Goal: Task Accomplishment & Management: Manage account settings

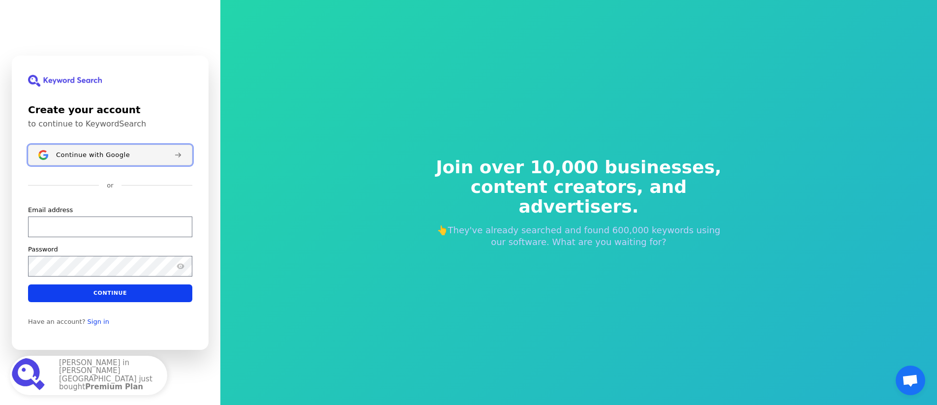
click at [140, 159] on button "Continue with Google" at bounding box center [110, 155] width 164 height 21
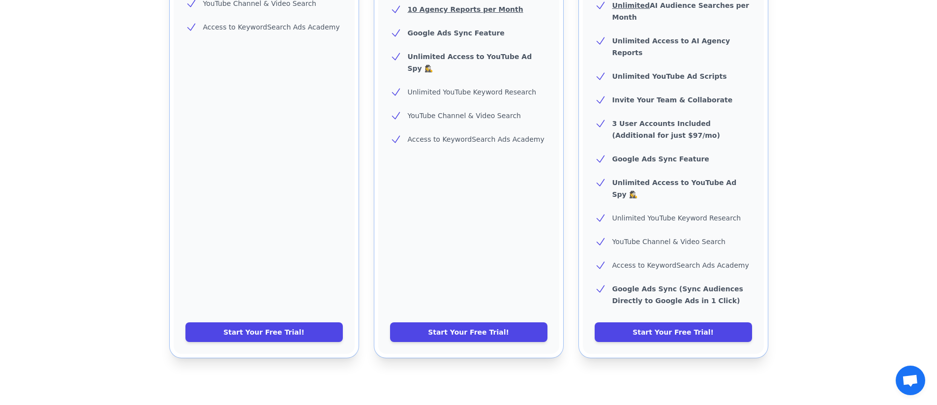
scroll to position [417, 0]
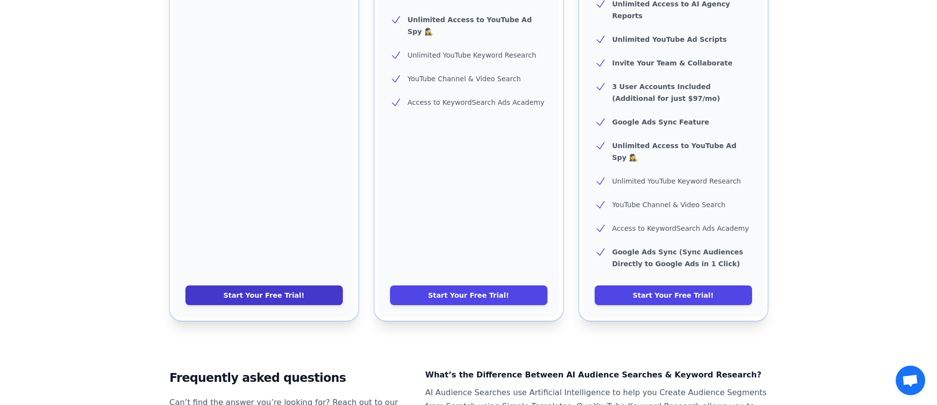
click at [304, 285] on link "Start Your Free Trial!" at bounding box center [263, 295] width 157 height 20
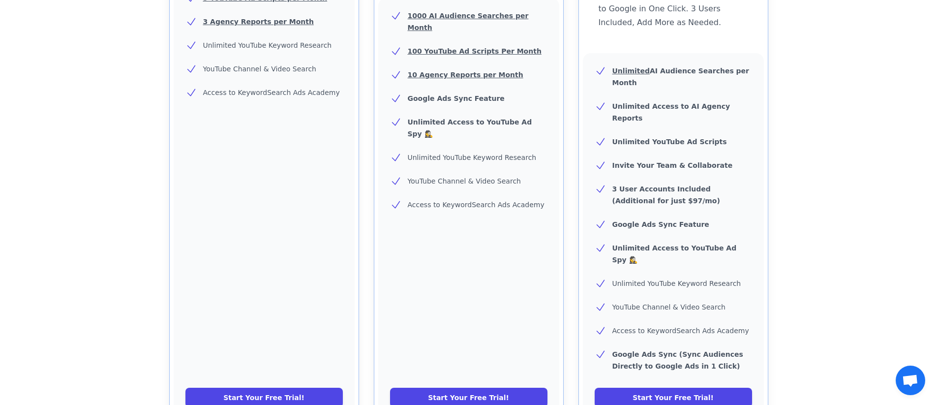
scroll to position [601, 0]
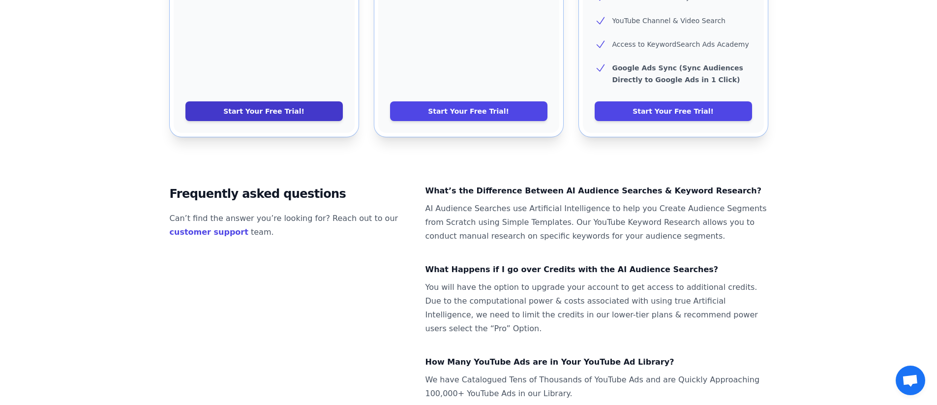
click at [306, 101] on link "Start Your Free Trial!" at bounding box center [263, 111] width 157 height 20
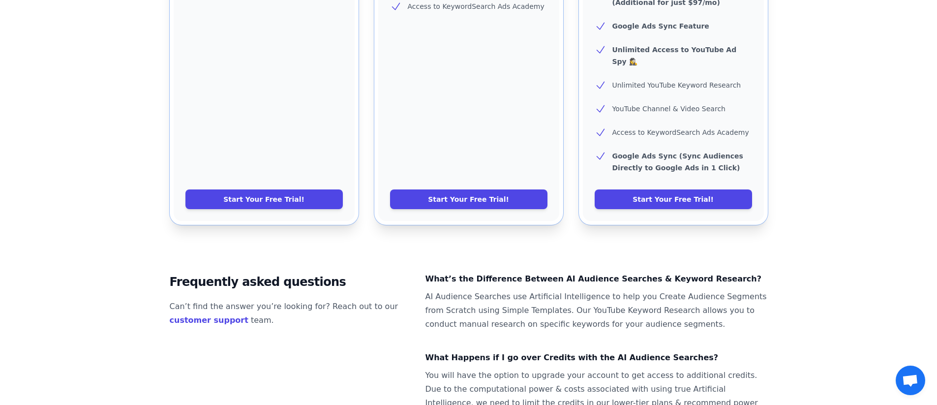
scroll to position [630, 0]
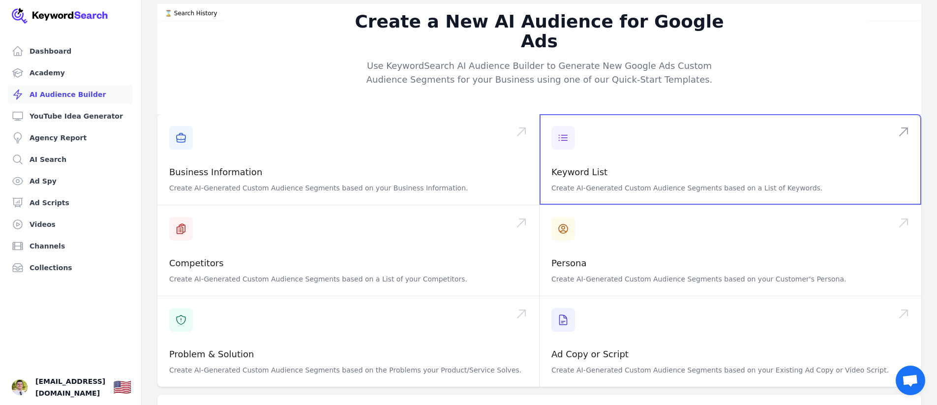
click at [598, 154] on span at bounding box center [731, 159] width 382 height 91
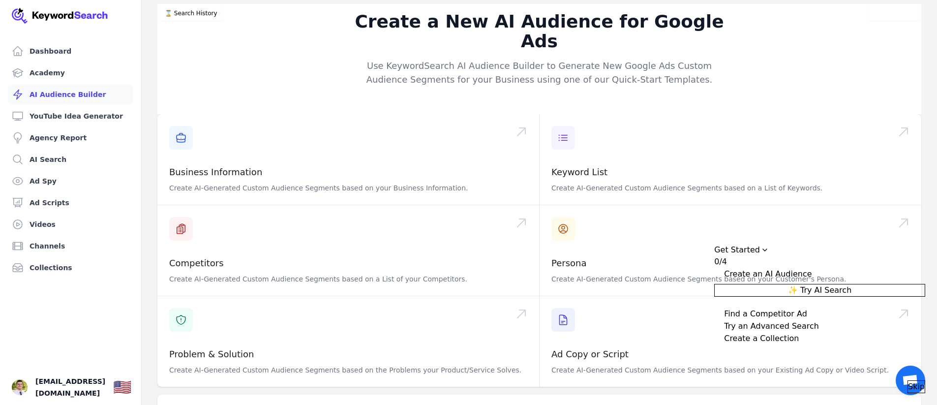
click at [908, 381] on span "Skip" at bounding box center [916, 387] width 17 height 12
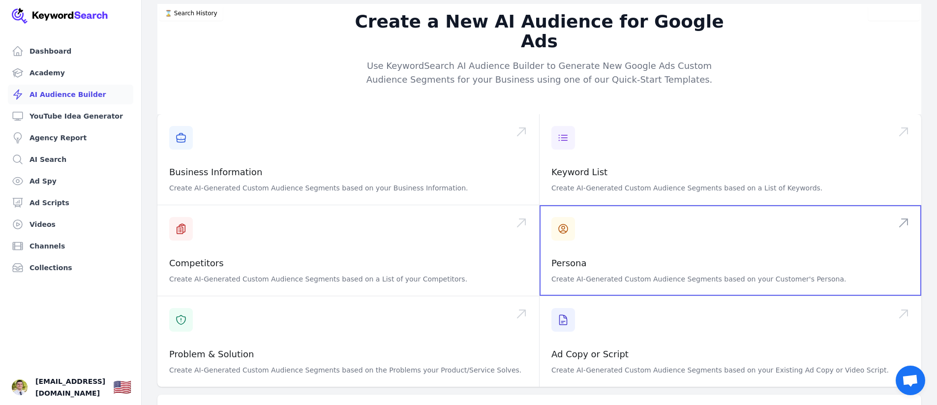
click at [667, 252] on span at bounding box center [731, 250] width 382 height 91
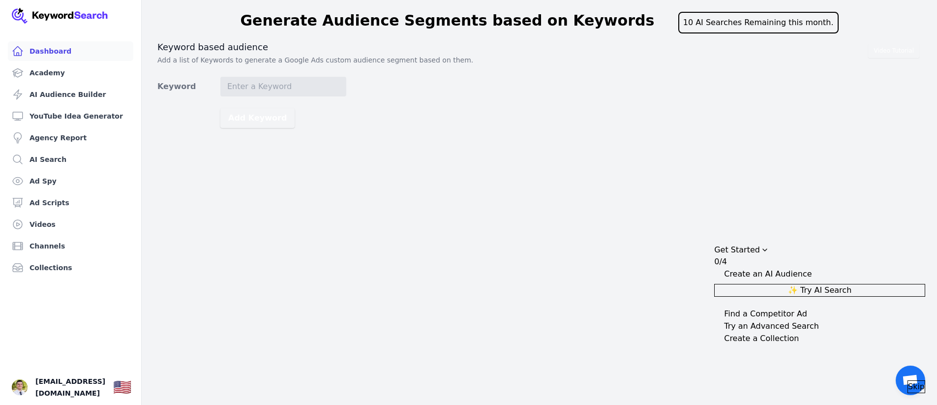
click at [68, 50] on link "Dashboard" at bounding box center [70, 51] width 125 height 20
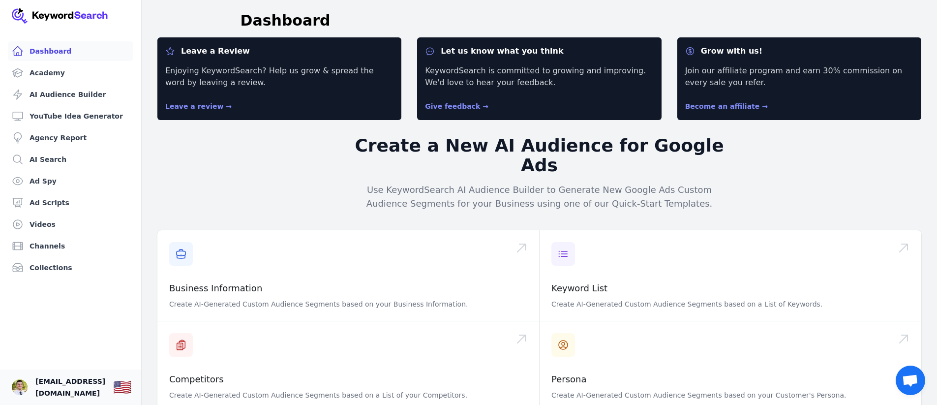
click at [91, 384] on span "[EMAIL_ADDRESS][DOMAIN_NAME]" at bounding box center [70, 387] width 70 height 24
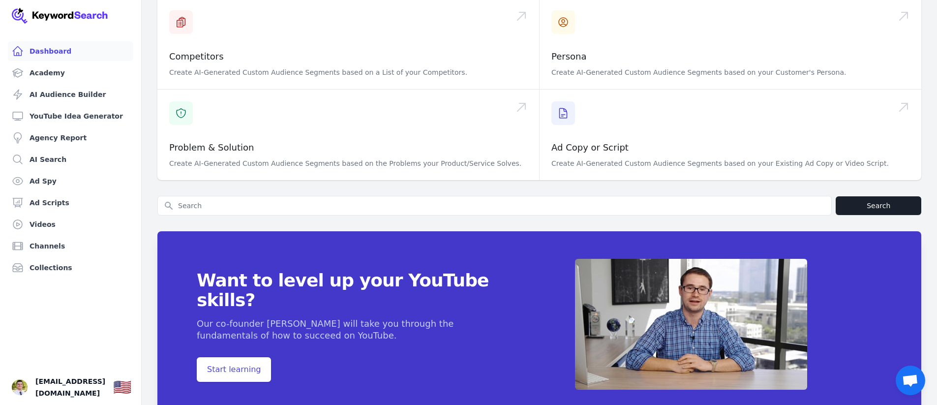
scroll to position [331, 0]
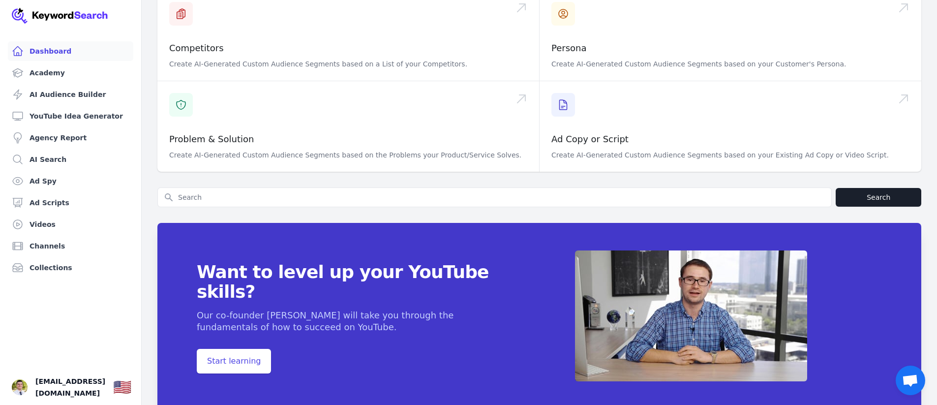
click at [916, 382] on span "Open chat" at bounding box center [910, 381] width 16 height 14
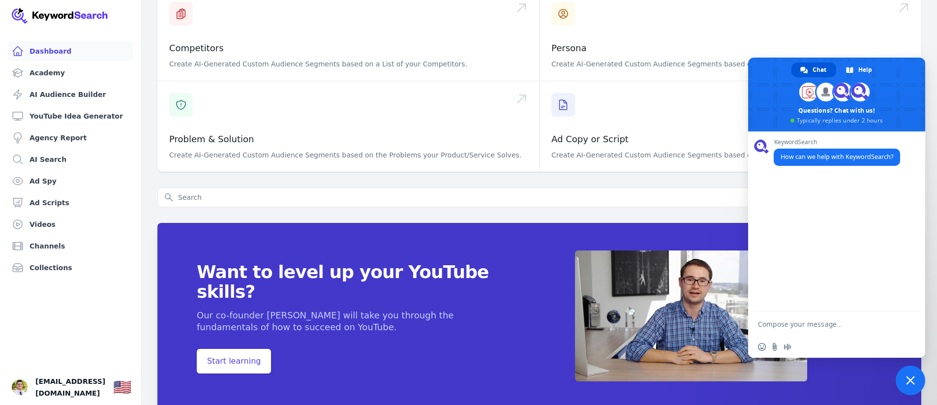
scroll to position [0, 0]
type textarea "Cancel free trial"
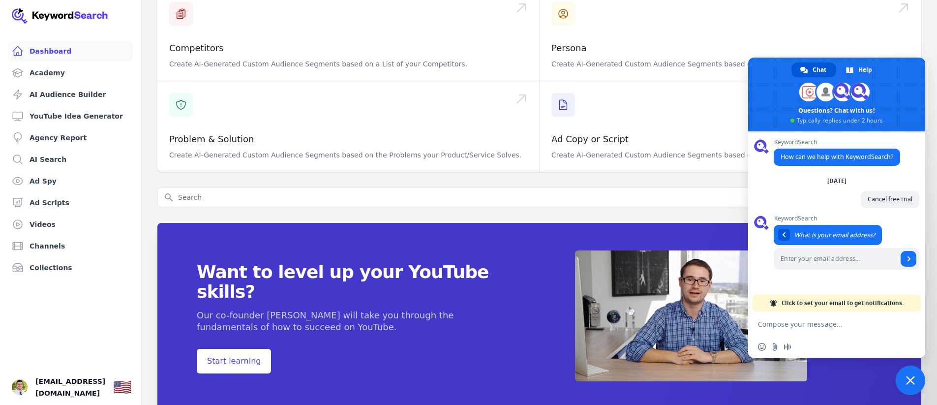
click at [813, 270] on span at bounding box center [847, 260] width 146 height 24
click at [817, 263] on input "Enter your email address..." at bounding box center [836, 259] width 124 height 22
type input "[EMAIL_ADDRESS][DOMAIN_NAME]"
click at [907, 258] on span "Send" at bounding box center [909, 258] width 5 height 5
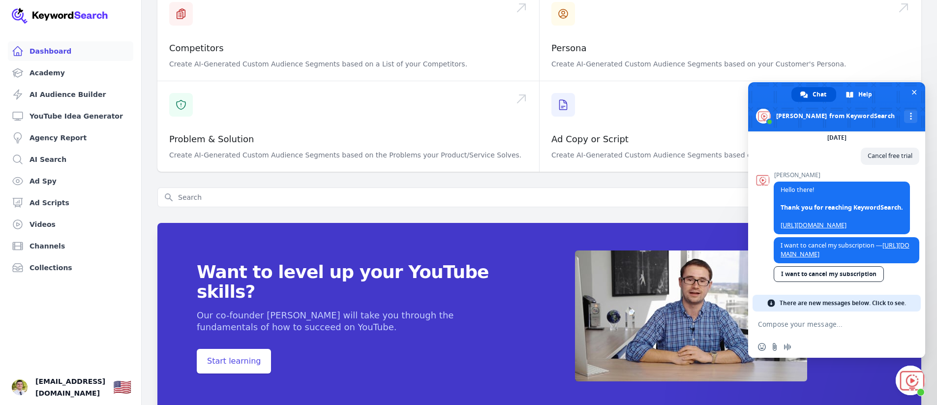
scroll to position [61, 0]
click at [836, 246] on link "[URL][DOMAIN_NAME]" at bounding box center [845, 249] width 129 height 17
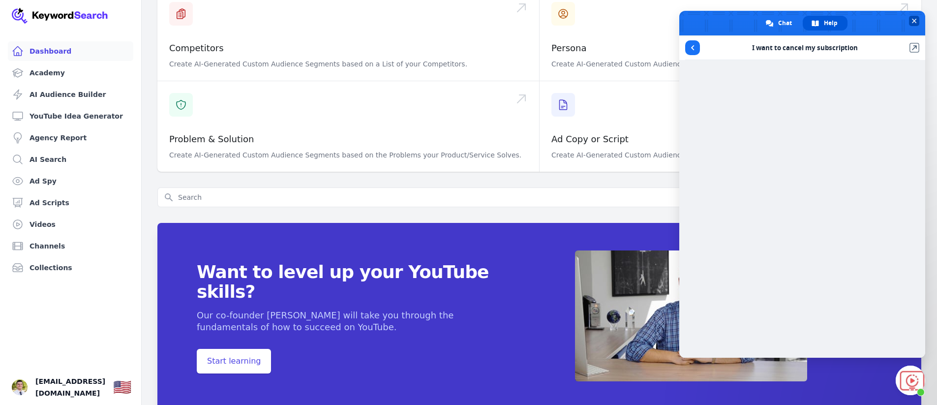
click at [905, 28] on span at bounding box center [802, 23] width 246 height 25
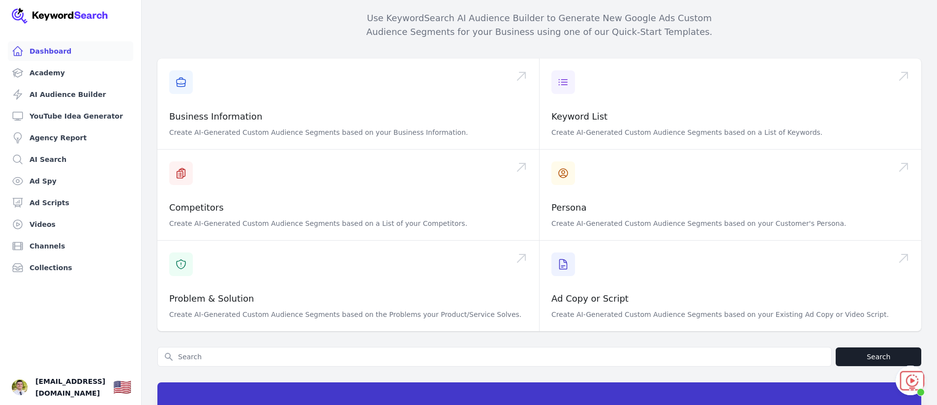
scroll to position [0, 0]
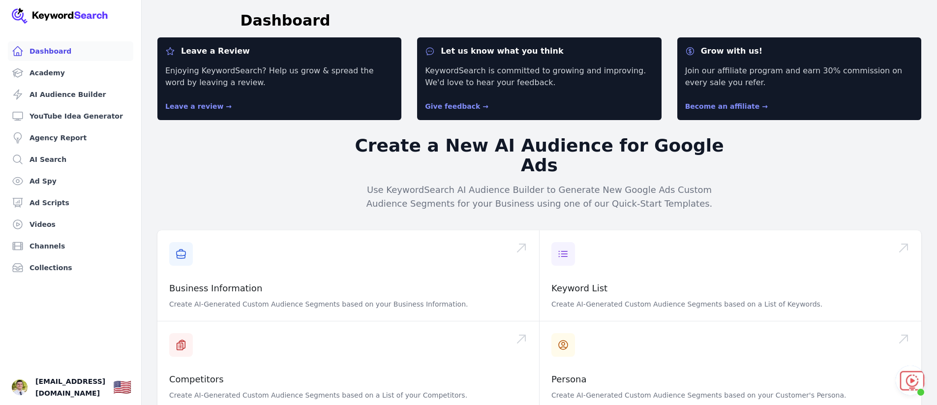
click at [69, 16] on img at bounding box center [60, 16] width 96 height 16
click at [63, 13] on img at bounding box center [60, 16] width 96 height 16
click at [912, 365] on span "Open chat" at bounding box center [911, 380] width 30 height 30
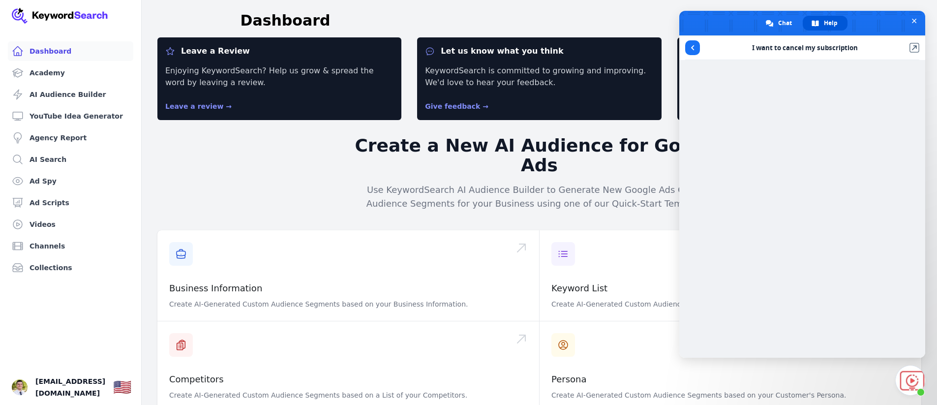
click at [194, 67] on p "Enjoying KeywordSearch? Help us grow & spread the word by leaving a review." at bounding box center [279, 77] width 228 height 24
click at [911, 19] on span "Close chat" at bounding box center [914, 21] width 10 height 10
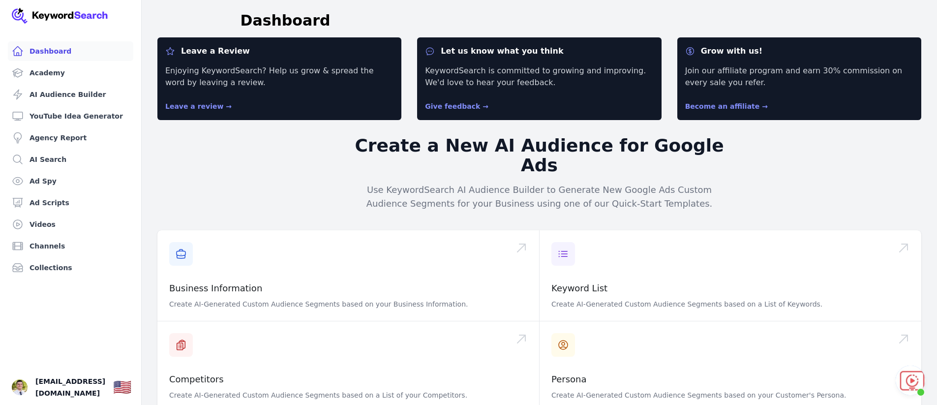
click at [924, 386] on span "Open chat" at bounding box center [911, 380] width 30 height 30
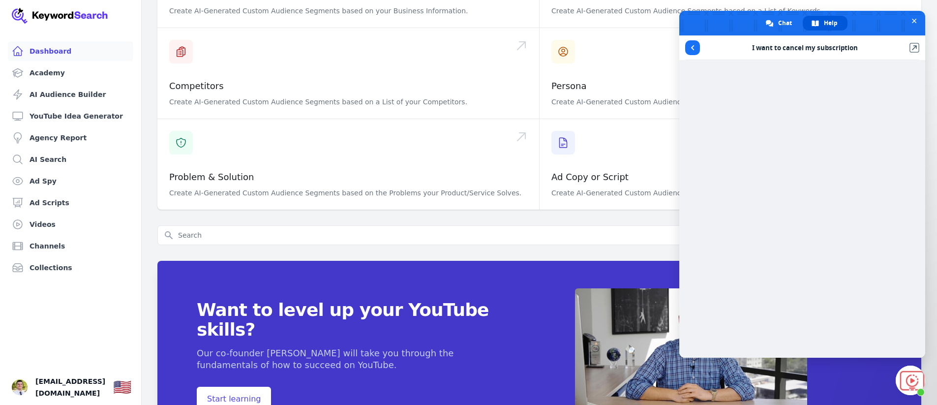
scroll to position [331, 0]
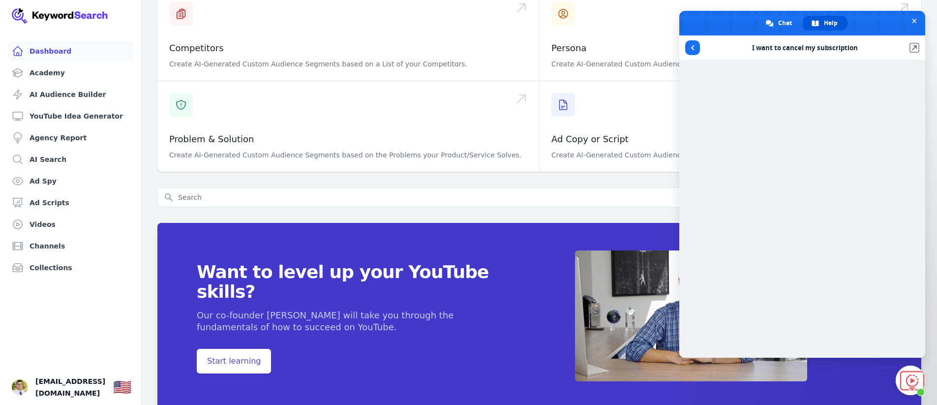
click at [561, 232] on div at bounding box center [733, 312] width 378 height 202
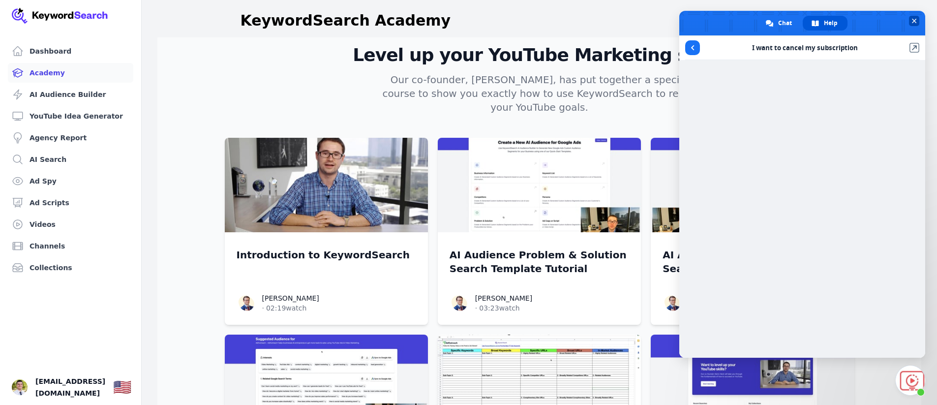
click at [912, 16] on span "Close chat" at bounding box center [914, 21] width 10 height 10
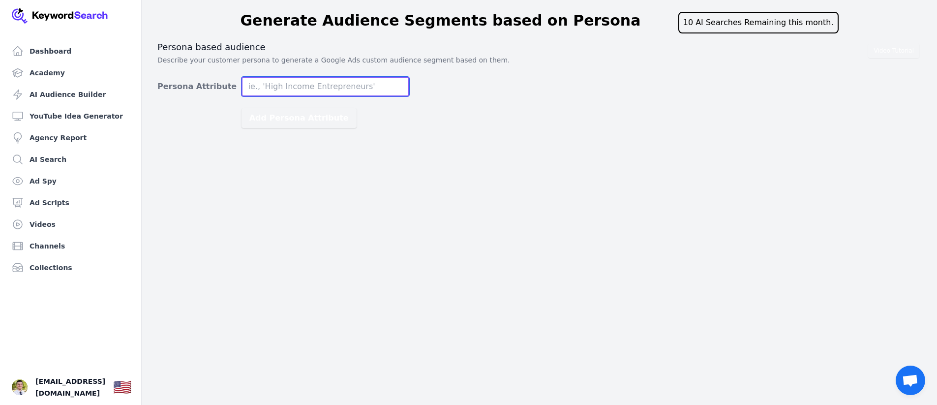
click at [371, 86] on input "Persona Attribute" at bounding box center [326, 87] width 168 height 20
type input "People who are interested in buying a home in a 55+ communities in arizona"
click at [242, 108] on button "Add Persona Attribute" at bounding box center [299, 118] width 115 height 20
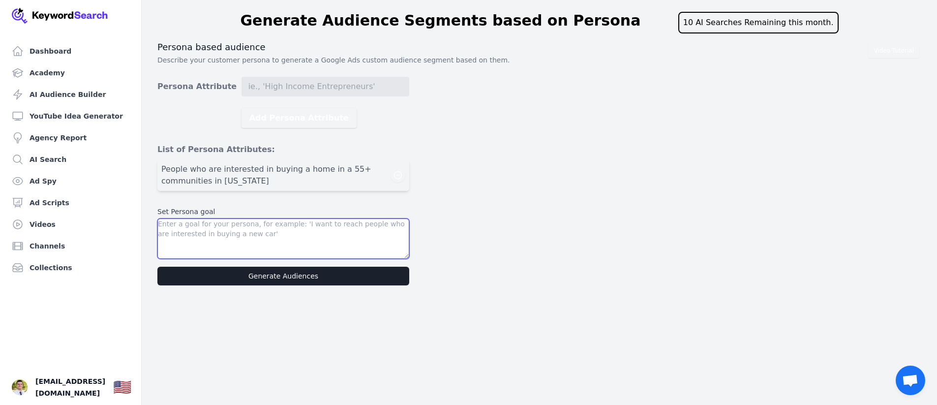
click at [362, 226] on textarea at bounding box center [283, 238] width 252 height 40
type textarea "I want to reach people who are looking to move into a retirement community in a…"
click at [322, 287] on main "Generate Audience Segments based on Persona 10 AI Searches Remaining this month…" at bounding box center [468, 144] width 937 height 289
click at [323, 285] on button "Generate Audiences" at bounding box center [283, 276] width 252 height 19
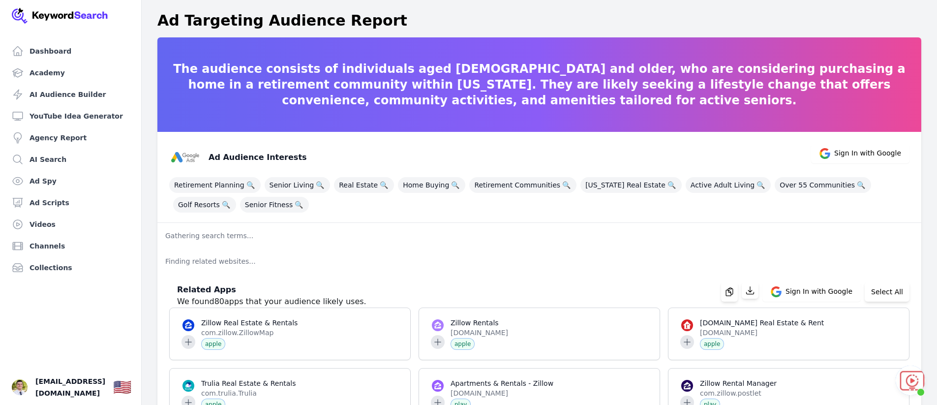
click at [918, 372] on span "Open chat" at bounding box center [911, 380] width 30 height 30
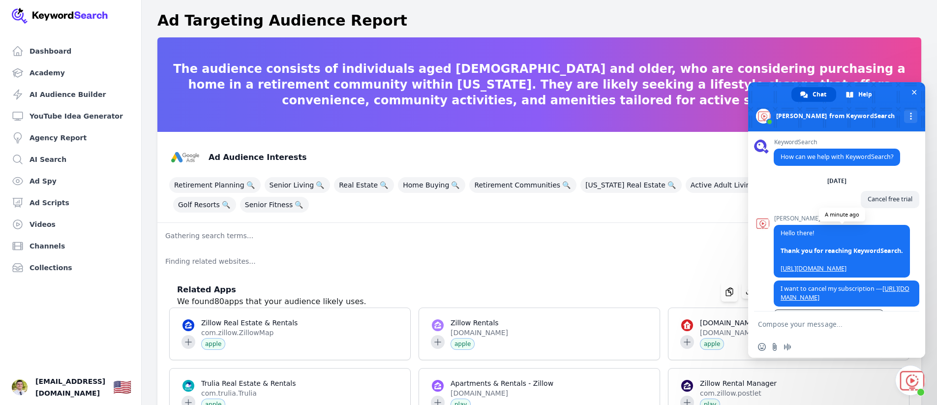
scroll to position [44, 0]
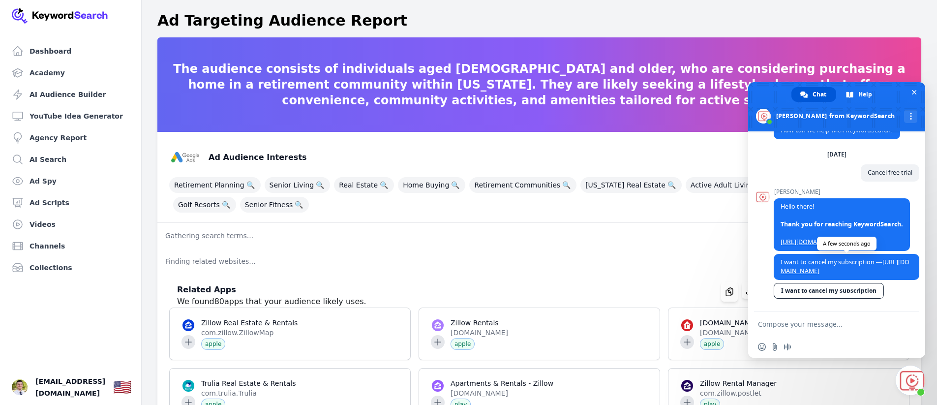
click at [853, 262] on link "[URL][DOMAIN_NAME]" at bounding box center [845, 266] width 129 height 17
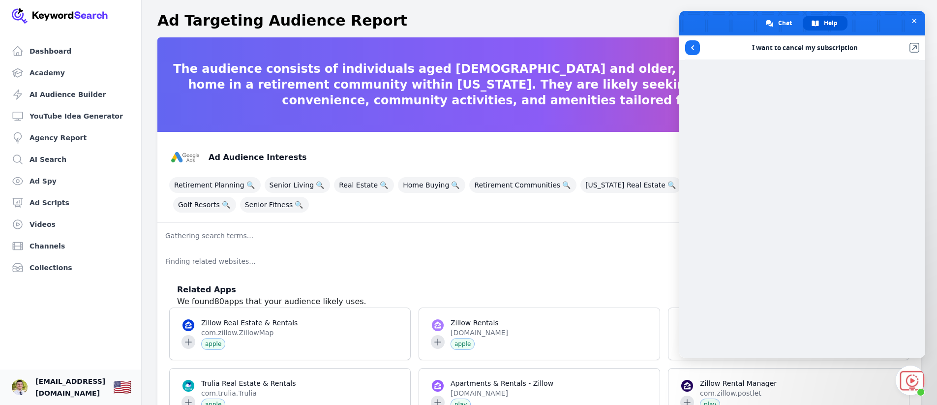
click at [56, 373] on link "Your profile trevorbraggrealty@gmail.com Show country selector 🇺🇸" at bounding box center [70, 386] width 141 height 35
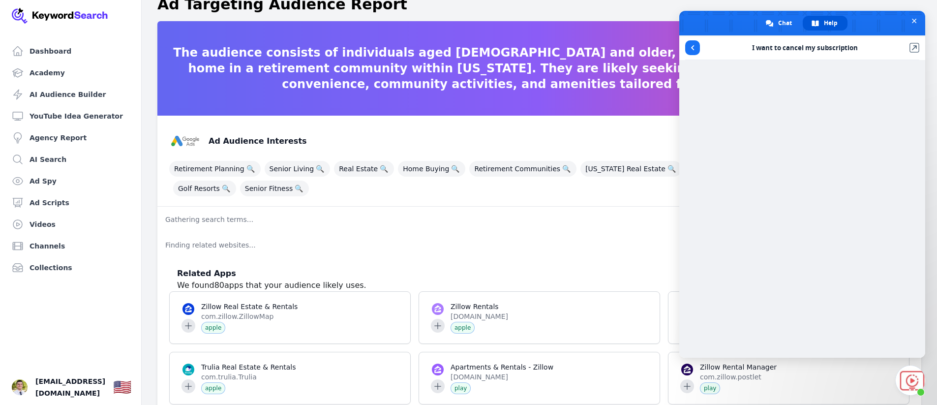
scroll to position [0, 0]
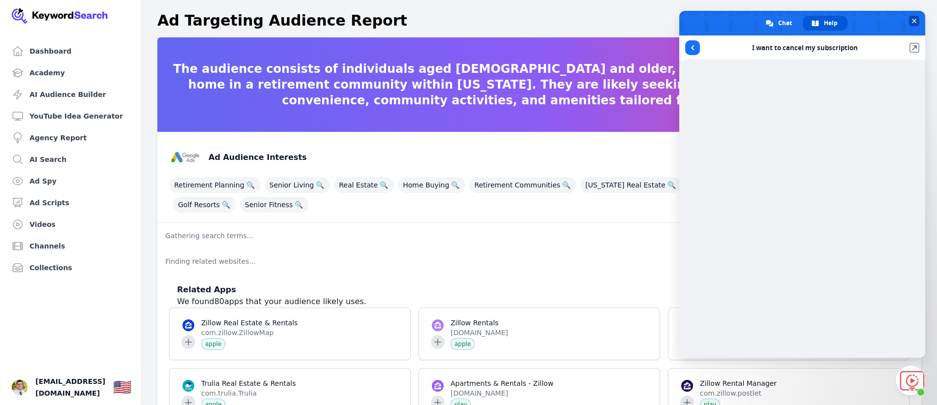
click at [906, 23] on span at bounding box center [802, 23] width 246 height 25
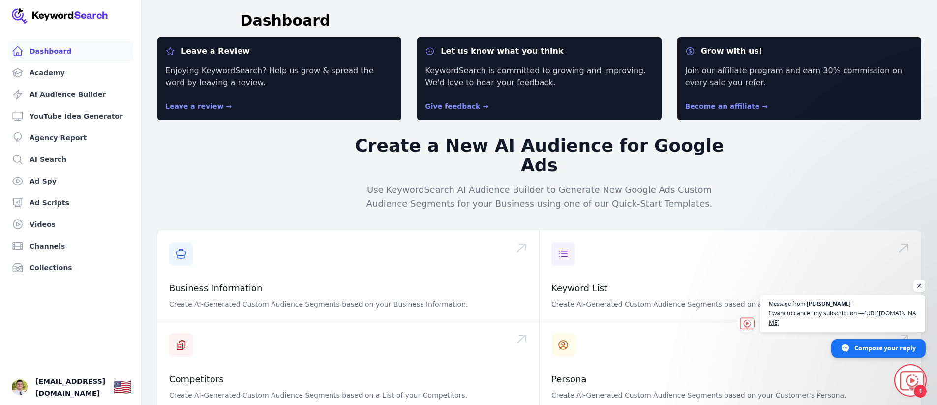
click at [855, 350] on span "Compose your reply" at bounding box center [884, 347] width 61 height 17
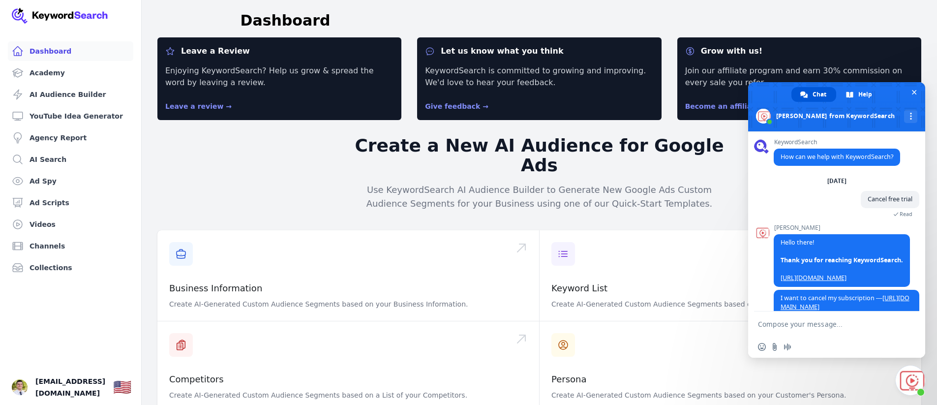
scroll to position [54, 0]
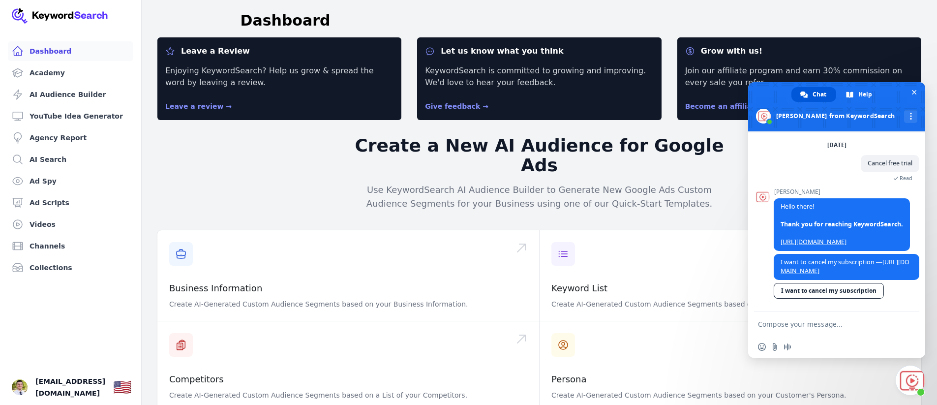
click at [834, 325] on textarea "Compose your message..." at bounding box center [827, 323] width 138 height 25
type textarea "That does not work"
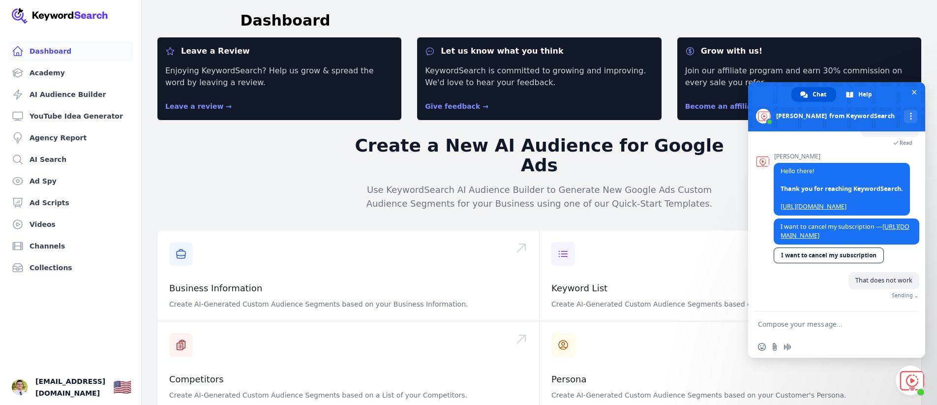
click at [819, 257] on link "I want to cancel my subscription" at bounding box center [829, 255] width 110 height 16
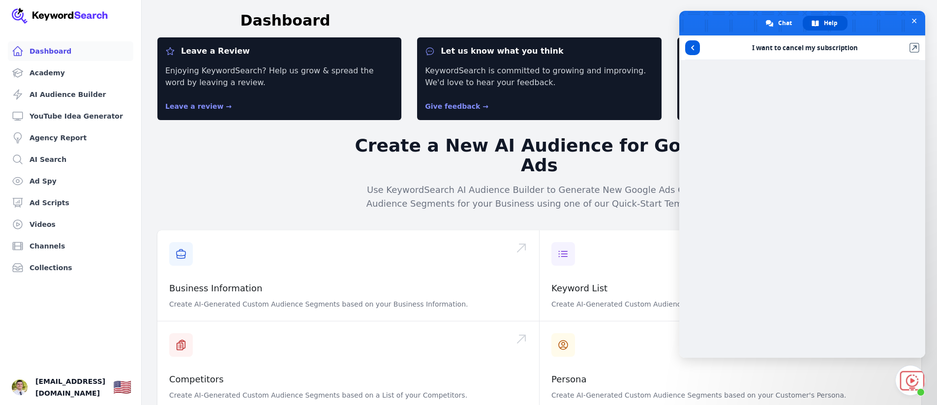
click at [691, 51] on link at bounding box center [692, 47] width 15 height 15
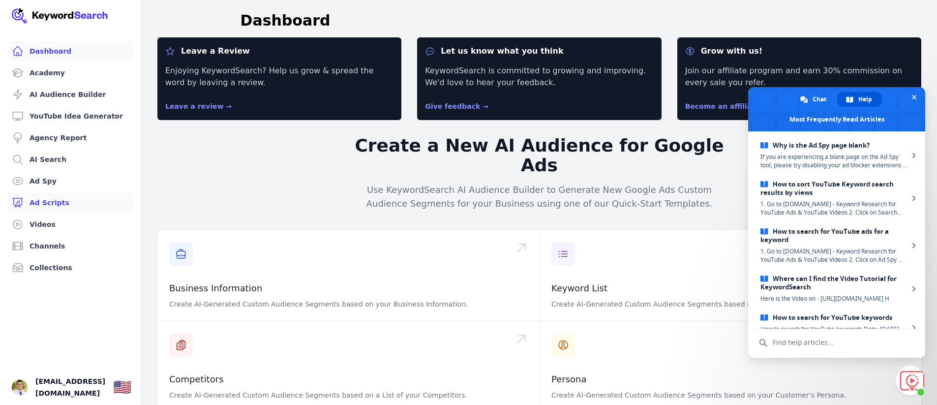
click at [132, 195] on link "Ad Scripts" at bounding box center [70, 203] width 125 height 20
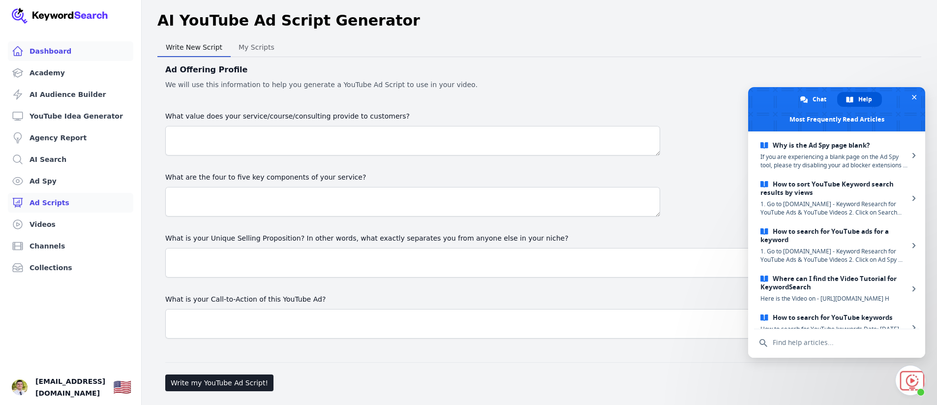
click at [60, 54] on link "Dashboard" at bounding box center [70, 51] width 125 height 20
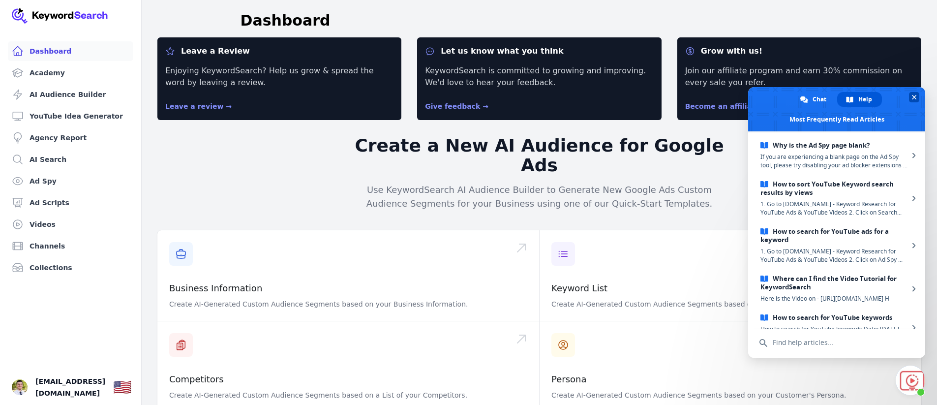
click at [913, 103] on span at bounding box center [836, 109] width 177 height 44
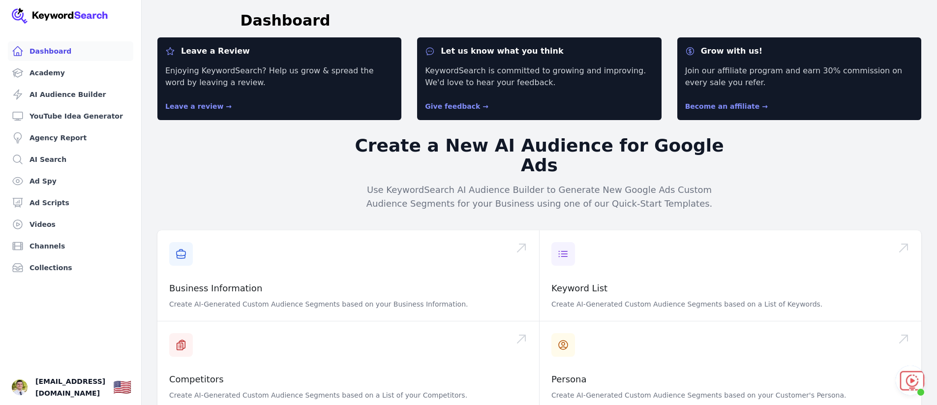
click at [779, 70] on p "Join our affiliate program and earn 30% commission on every sale you refer." at bounding box center [799, 77] width 228 height 24
click at [743, 100] on p "Become an affiliate →" at bounding box center [799, 106] width 228 height 12
click at [737, 112] on p "Become an affiliate →" at bounding box center [799, 106] width 228 height 12
click at [738, 107] on link "Become an affiliate →" at bounding box center [726, 106] width 83 height 8
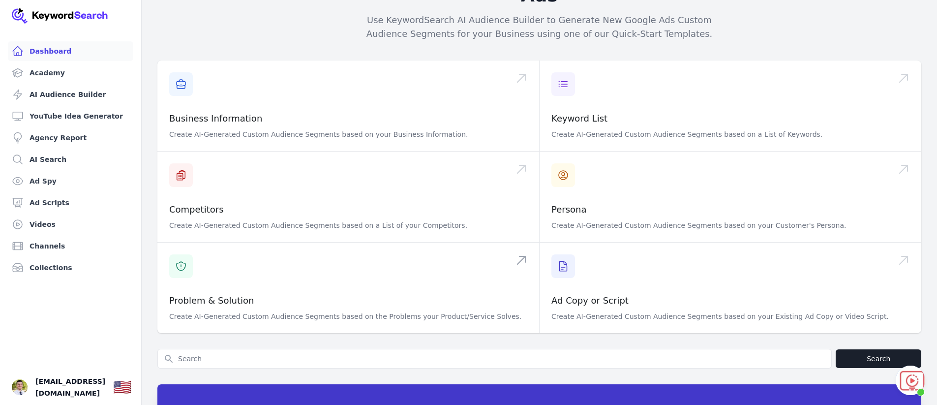
scroll to position [168, 0]
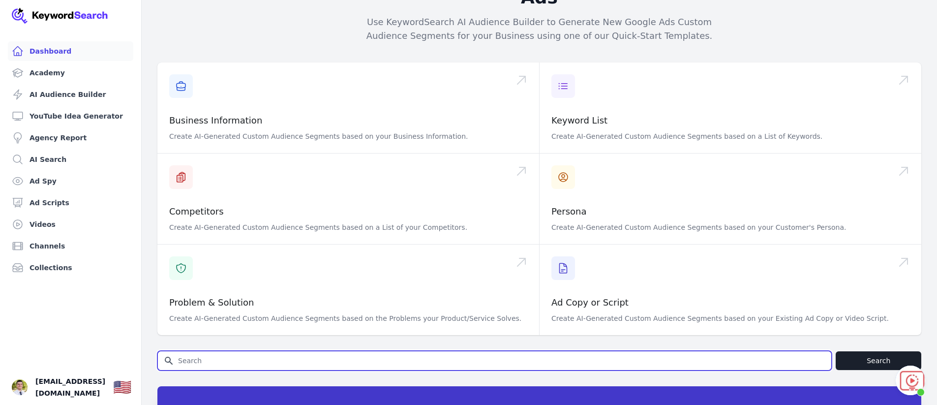
click at [360, 351] on input "Search for YouTube Keywords" at bounding box center [494, 360] width 673 height 19
type input "settings"
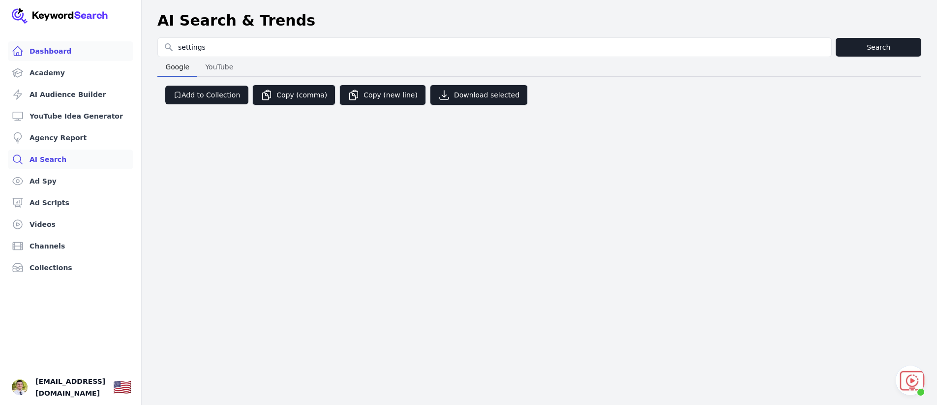
click at [84, 51] on link "Dashboard" at bounding box center [70, 51] width 125 height 20
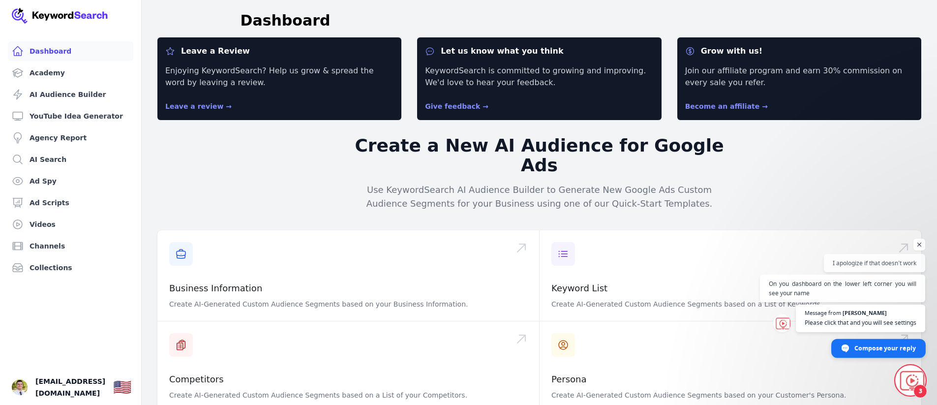
click at [862, 345] on span "Compose your reply" at bounding box center [884, 347] width 61 height 17
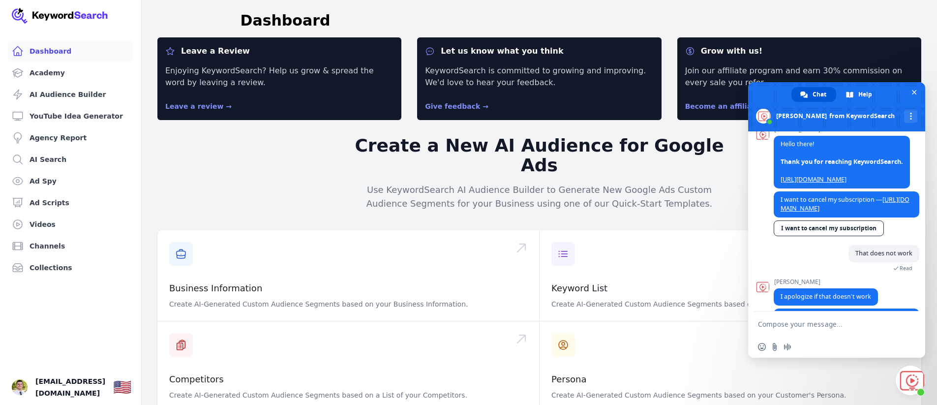
scroll to position [181, 0]
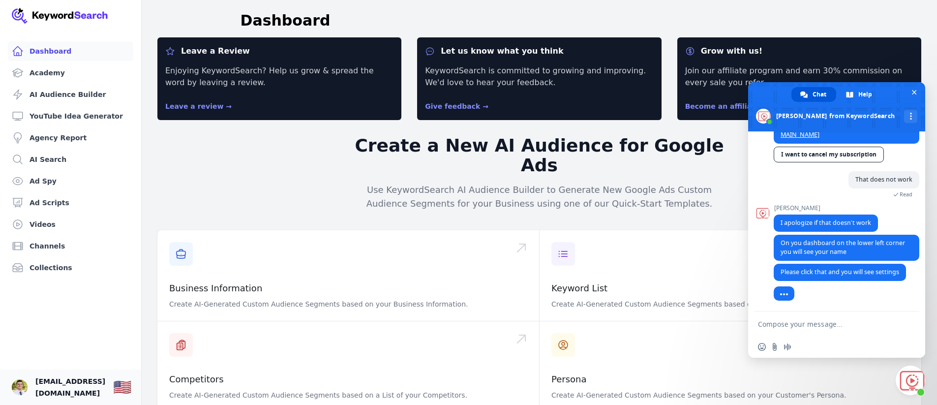
click at [91, 383] on span "[EMAIL_ADDRESS][DOMAIN_NAME]" at bounding box center [70, 387] width 70 height 24
click at [14, 382] on img "Open user button" at bounding box center [20, 387] width 16 height 16
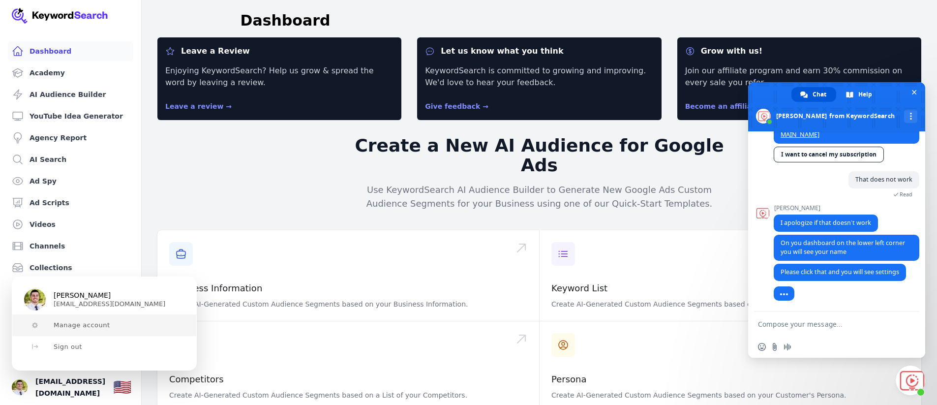
click at [76, 330] on button "Manage account" at bounding box center [104, 325] width 184 height 22
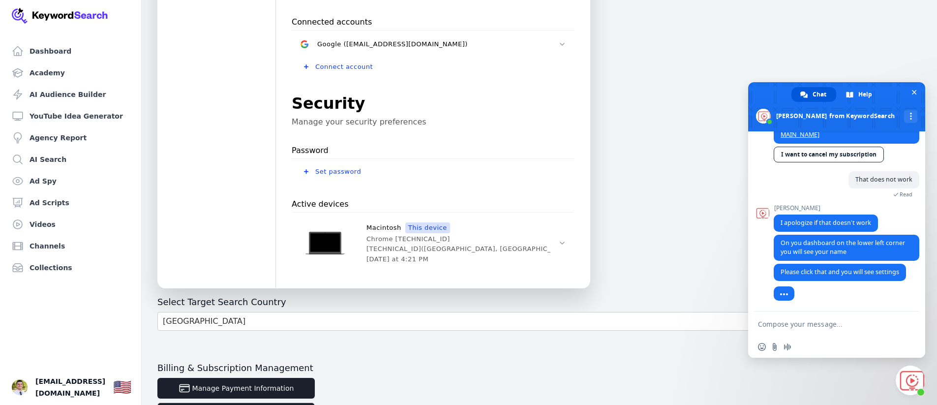
scroll to position [320, 0]
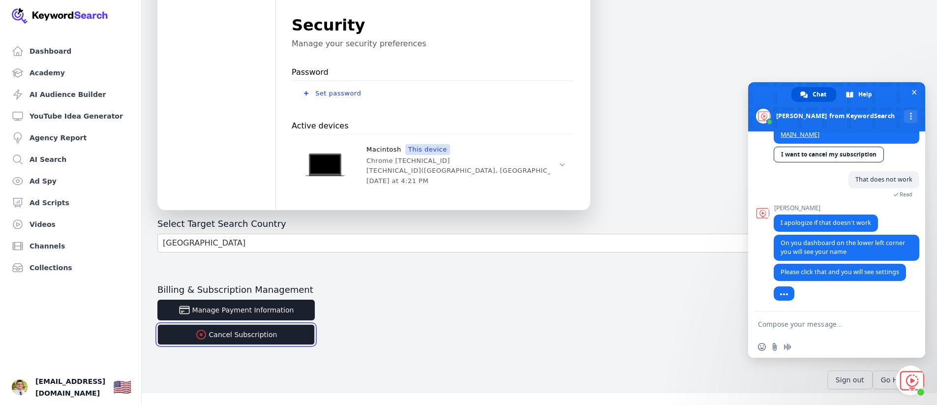
click at [282, 334] on button "Cancel Subscription" at bounding box center [235, 334] width 157 height 21
click at [283, 336] on button "Cancel Subscription" at bounding box center [235, 334] width 157 height 21
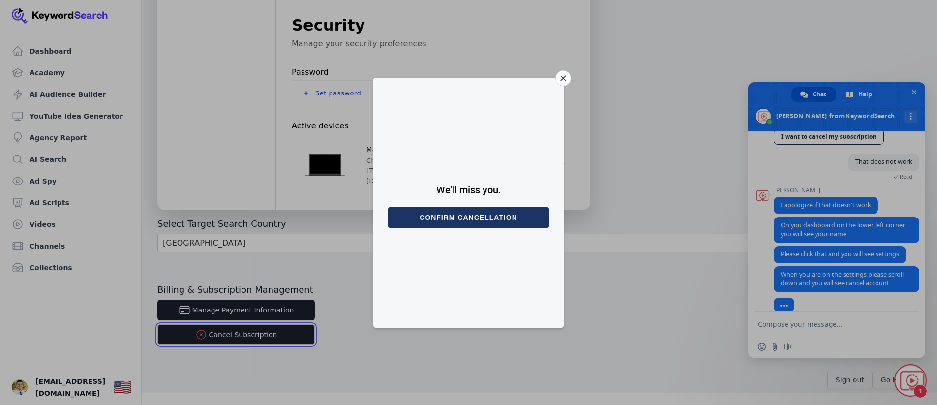
scroll to position [210, 0]
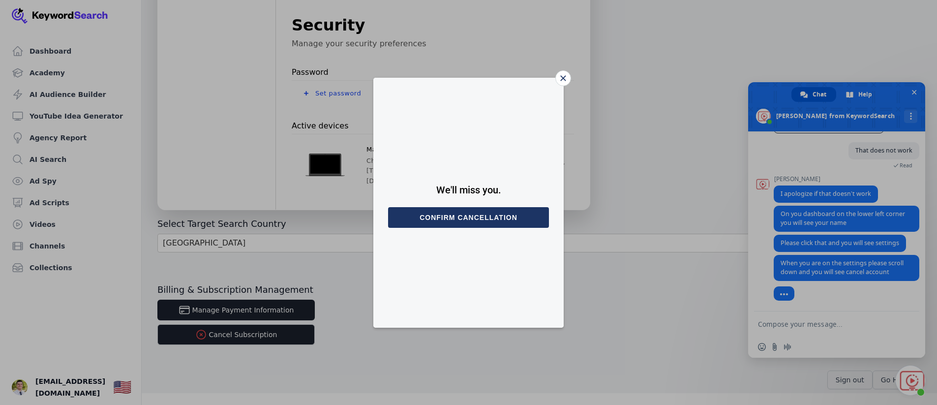
click at [467, 207] on button "Confirm cancellation" at bounding box center [468, 217] width 161 height 21
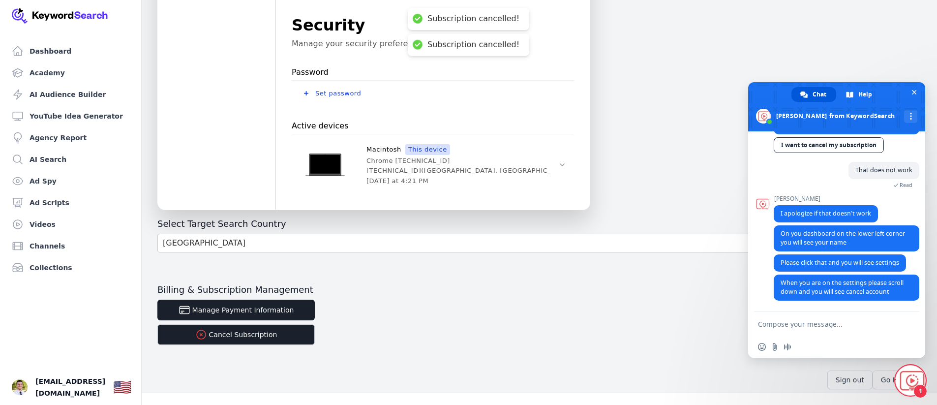
scroll to position [210, 0]
